Goal: Find specific page/section: Find specific page/section

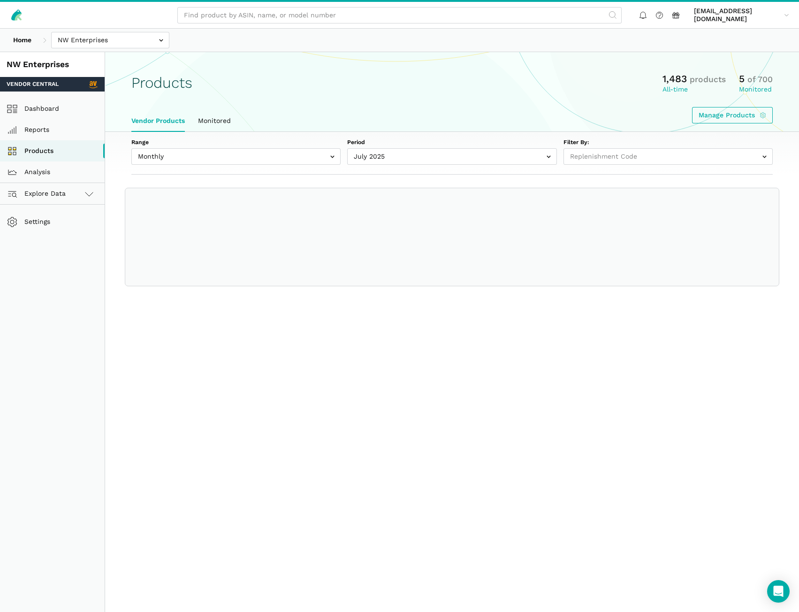
select select
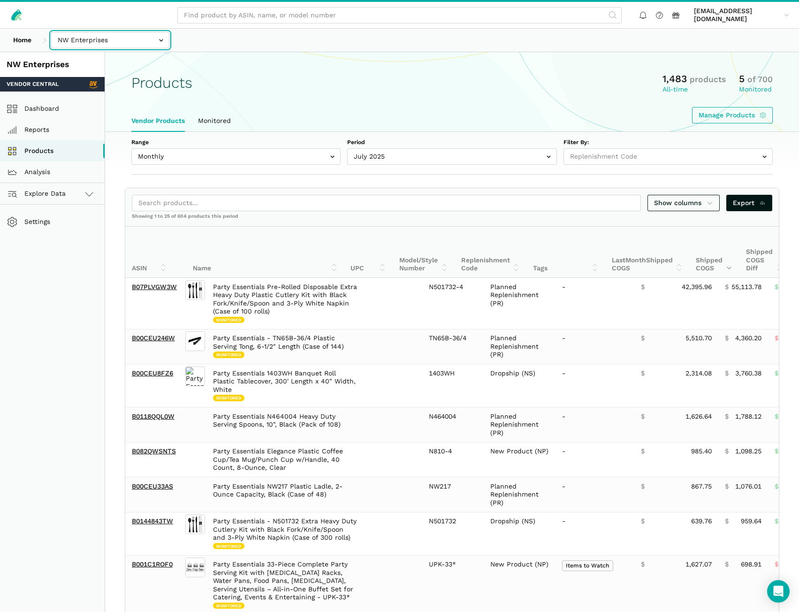
click at [118, 43] on input "text" at bounding box center [110, 40] width 118 height 16
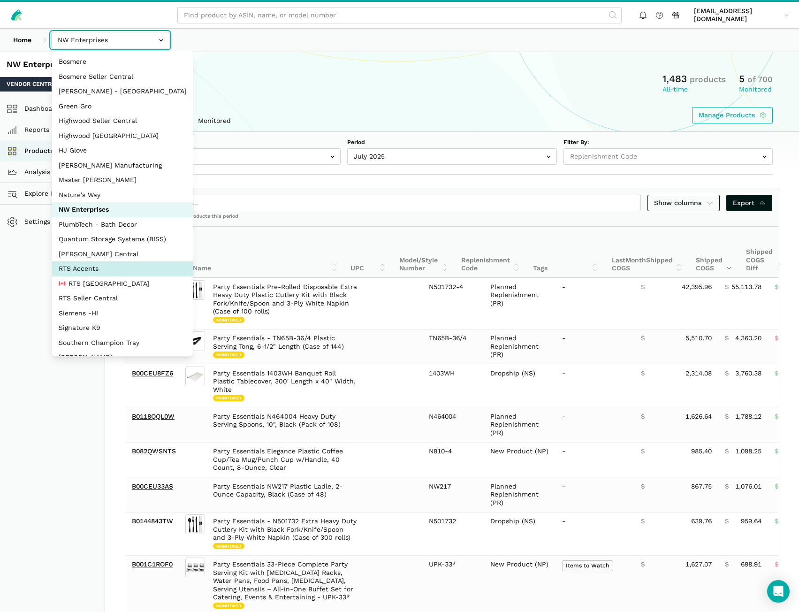
select select "DPHNLGULfjdmZCda3GrCfans"
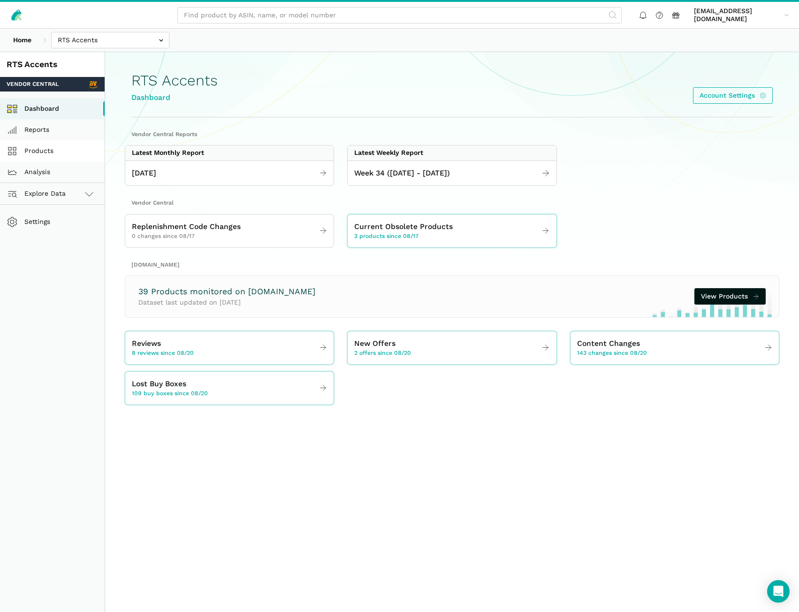
click at [56, 151] on link "Products" at bounding box center [52, 150] width 105 height 21
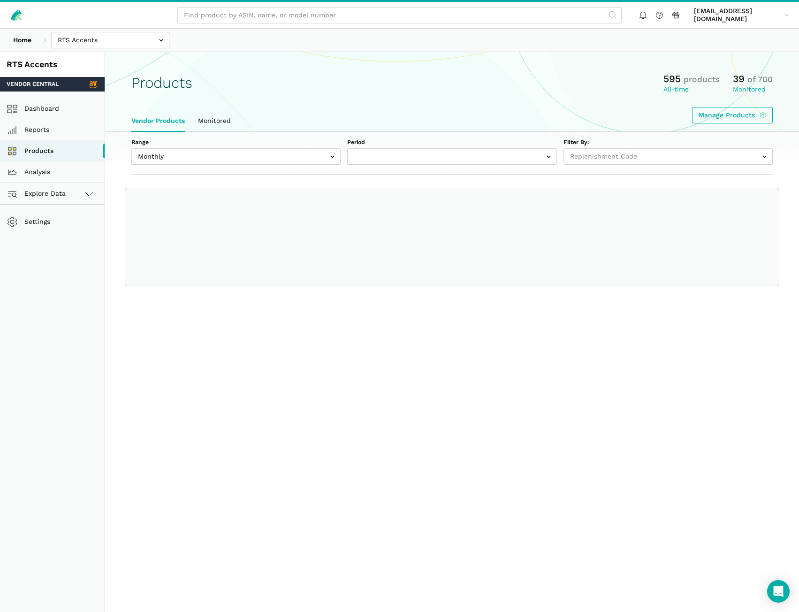
select select
select select "Monthly|2025-07-01"
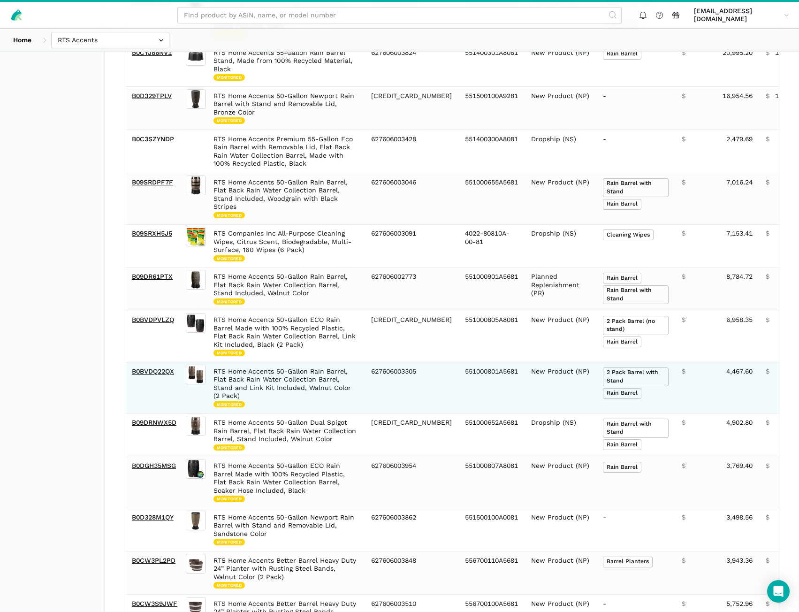
scroll to position [516, 0]
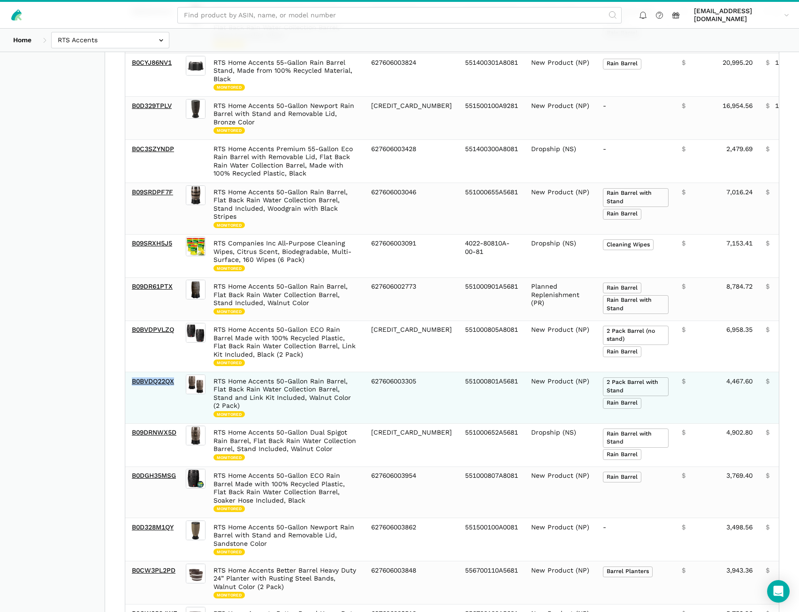
drag, startPoint x: 172, startPoint y: 382, endPoint x: 133, endPoint y: 385, distance: 39.0
click at [133, 385] on td "B0BVDQ22QX" at bounding box center [154, 398] width 59 height 52
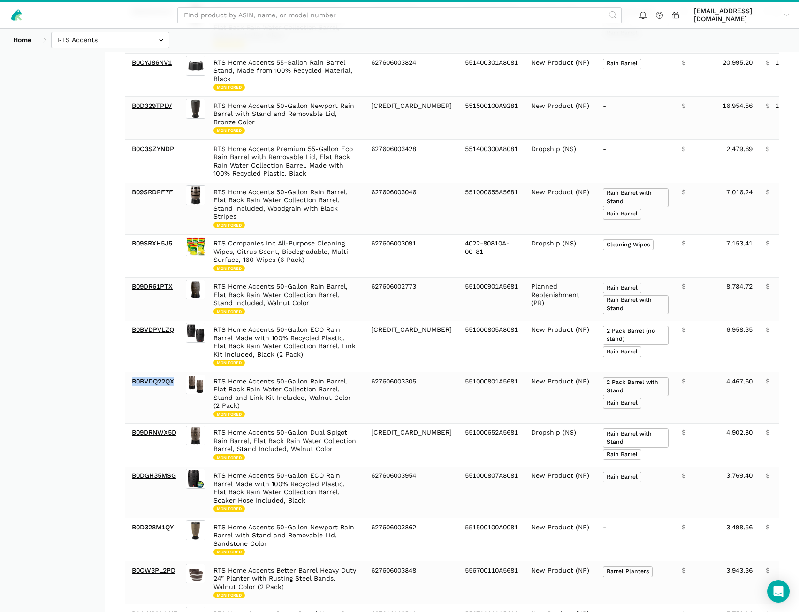
copy link "B0BVDQ22QX"
